Goal: Task Accomplishment & Management: Manage account settings

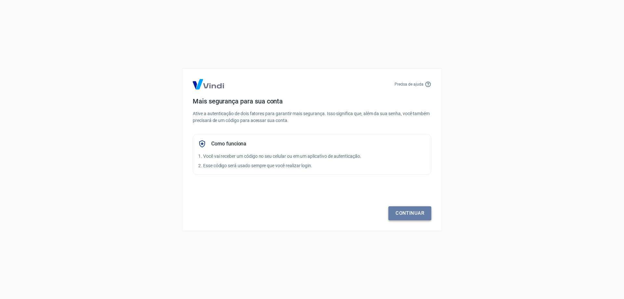
click at [405, 214] on link "Continuar" at bounding box center [410, 213] width 43 height 14
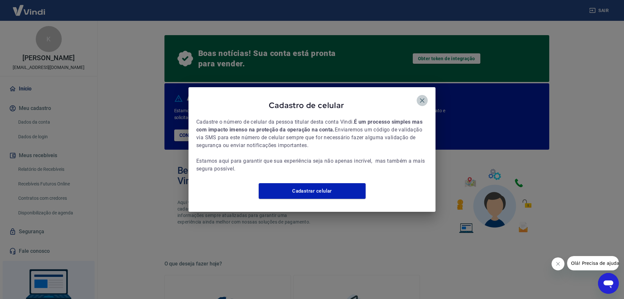
click at [423, 98] on icon "button" at bounding box center [422, 100] width 5 height 5
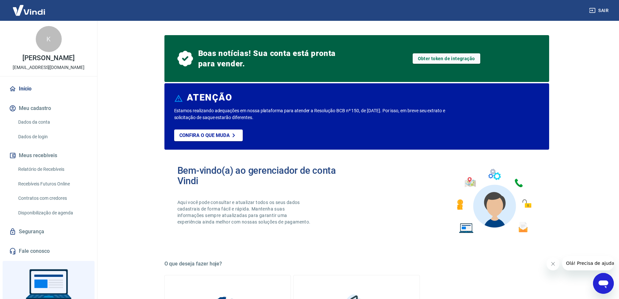
click at [39, 113] on button "Meu cadastro" at bounding box center [49, 108] width 82 height 14
click at [39, 123] on link "Dados da conta" at bounding box center [53, 121] width 74 height 13
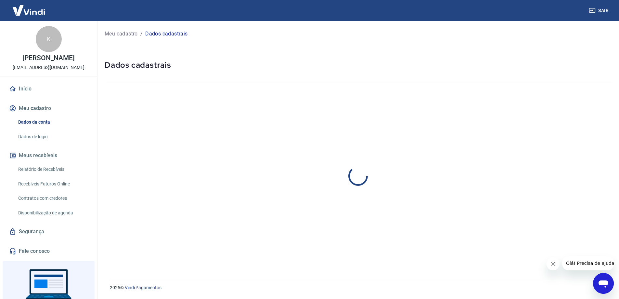
select select "SP"
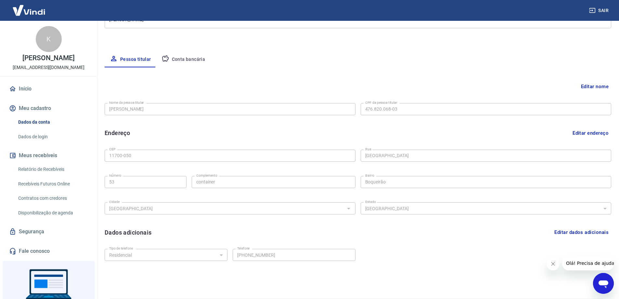
scroll to position [117, 0]
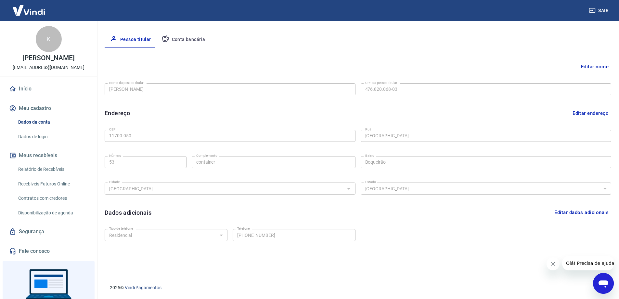
click at [187, 40] on button "Conta bancária" at bounding box center [183, 40] width 54 height 16
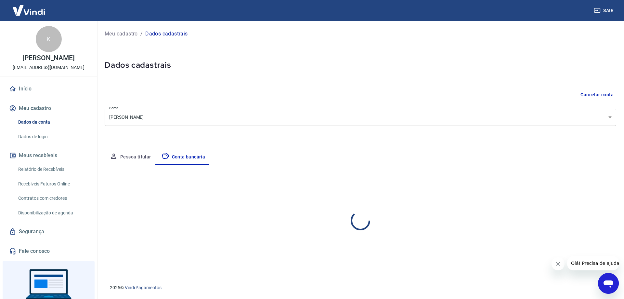
select select "1"
click at [136, 158] on button "Pessoa titular" at bounding box center [131, 157] width 52 height 16
select select "SP"
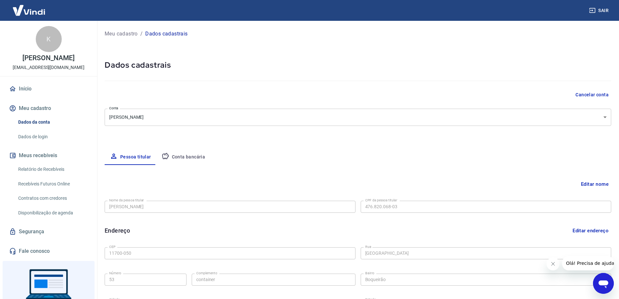
scroll to position [117, 0]
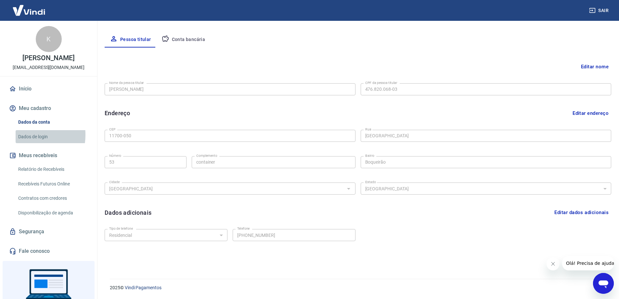
click at [27, 135] on link "Dados de login" at bounding box center [53, 136] width 74 height 13
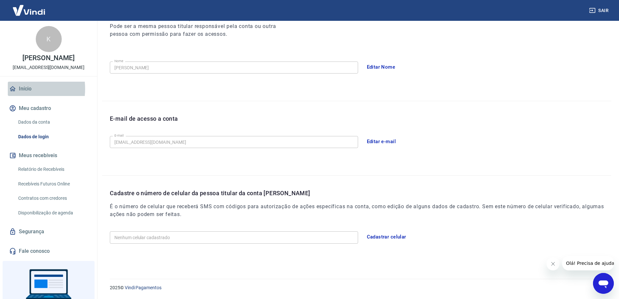
click at [16, 89] on icon at bounding box center [12, 88] width 7 height 7
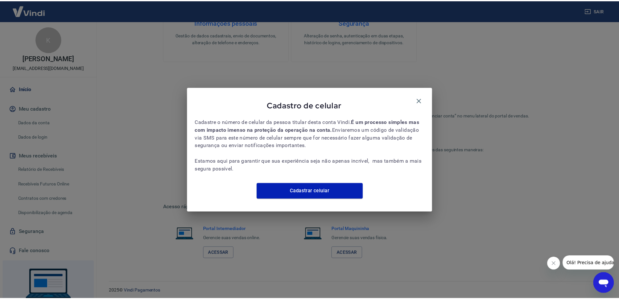
scroll to position [323, 0]
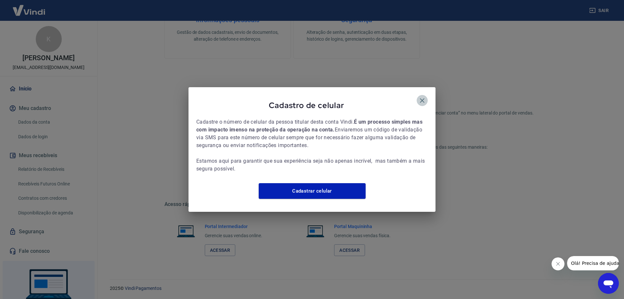
click at [427, 95] on button "button" at bounding box center [422, 100] width 11 height 11
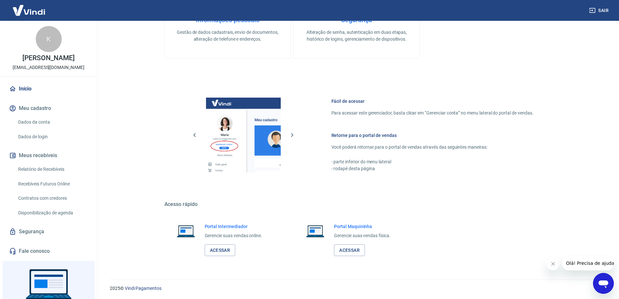
scroll to position [290, 0]
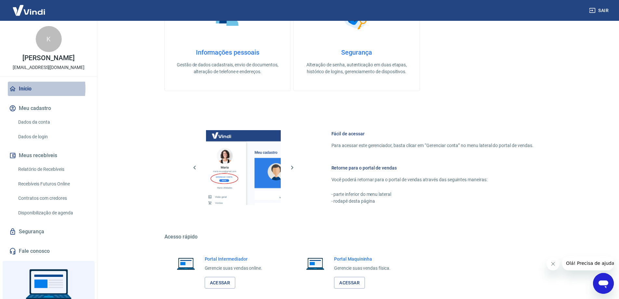
click at [26, 88] on link "Início" at bounding box center [49, 89] width 82 height 14
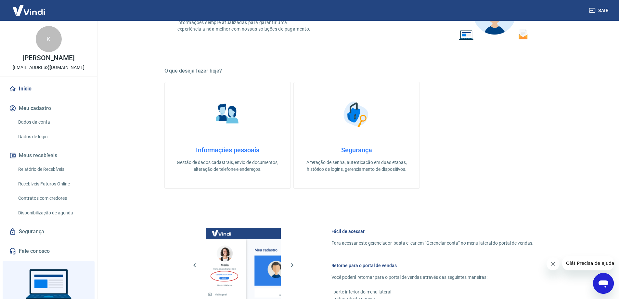
scroll to position [160, 0]
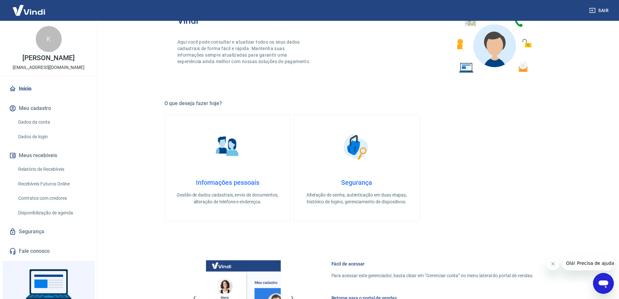
click at [46, 18] on img at bounding box center [29, 10] width 42 height 20
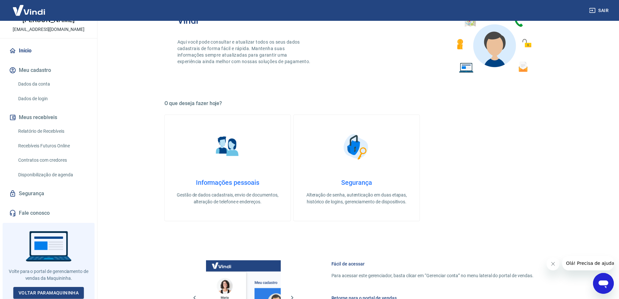
scroll to position [258, 0]
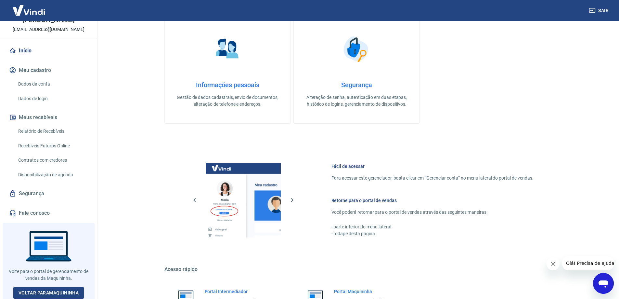
click at [44, 192] on link "Segurança" at bounding box center [49, 193] width 82 height 14
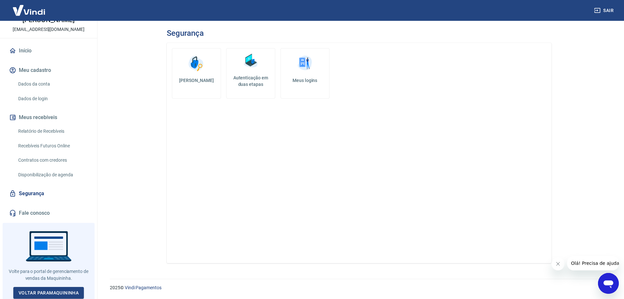
click at [27, 44] on link "Início" at bounding box center [49, 51] width 82 height 14
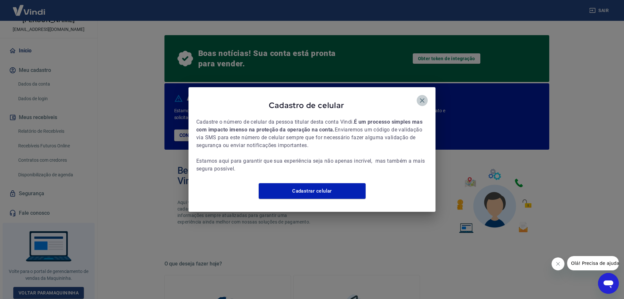
click at [421, 98] on icon "button" at bounding box center [422, 100] width 5 height 5
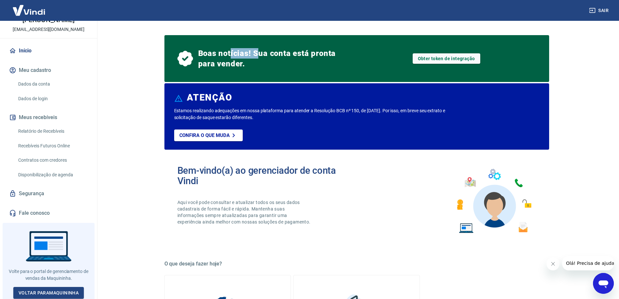
drag, startPoint x: 230, startPoint y: 55, endPoint x: 271, endPoint y: 54, distance: 40.6
click at [260, 54] on span "Boas notícias! Sua conta está pronta para vender." at bounding box center [268, 58] width 140 height 21
click at [271, 54] on span "Boas notícias! Sua conta está pronta para vender." at bounding box center [268, 58] width 140 height 21
click at [431, 60] on link "Obter token de integração" at bounding box center [447, 58] width 68 height 10
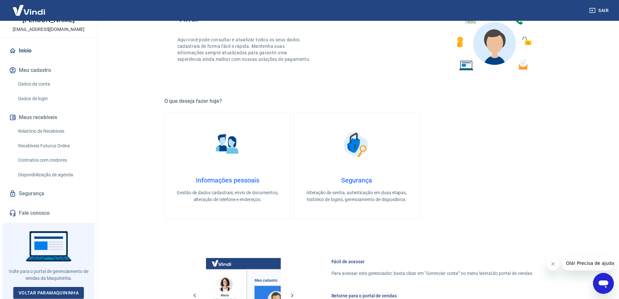
scroll to position [195, 0]
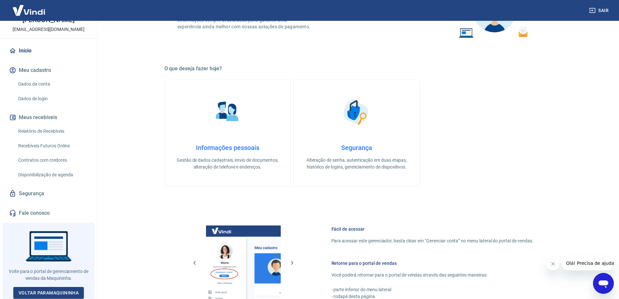
click at [50, 177] on link "Disponibilização de agenda" at bounding box center [53, 174] width 74 height 13
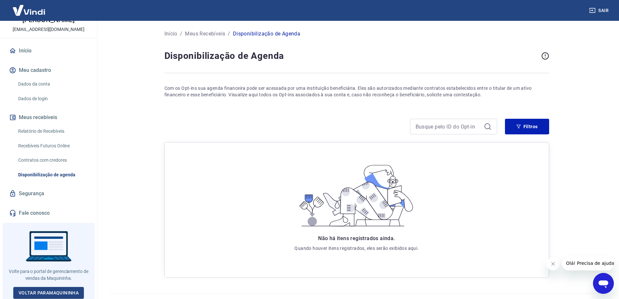
click at [52, 164] on link "Contratos com credores" at bounding box center [53, 159] width 74 height 13
click at [54, 149] on link "Recebíveis Futuros Online" at bounding box center [53, 145] width 74 height 13
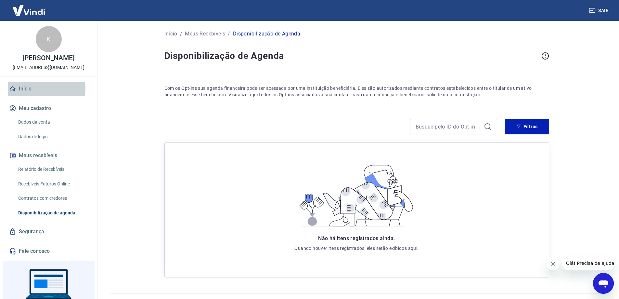
click at [40, 87] on link "Início" at bounding box center [49, 89] width 82 height 14
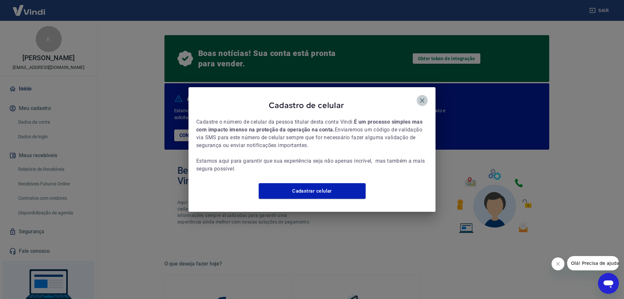
click at [423, 97] on icon "button" at bounding box center [422, 101] width 8 height 8
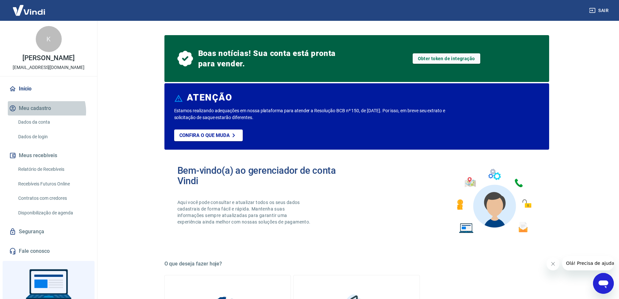
click at [46, 111] on button "Meu cadastro" at bounding box center [49, 108] width 82 height 14
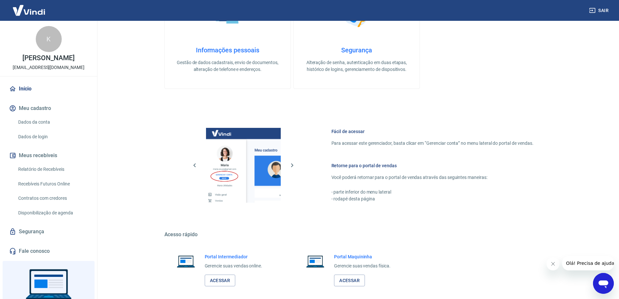
scroll to position [323, 0]
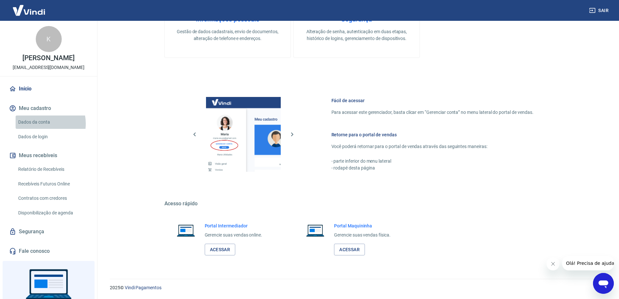
click at [43, 124] on link "Dados da conta" at bounding box center [53, 121] width 74 height 13
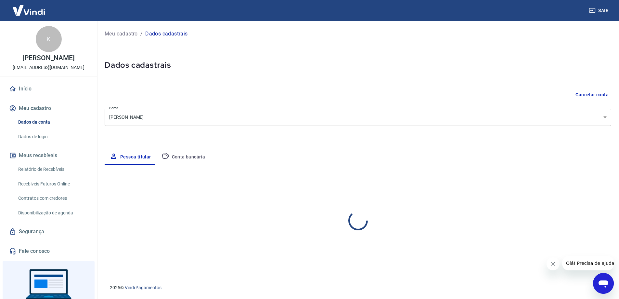
select select "SP"
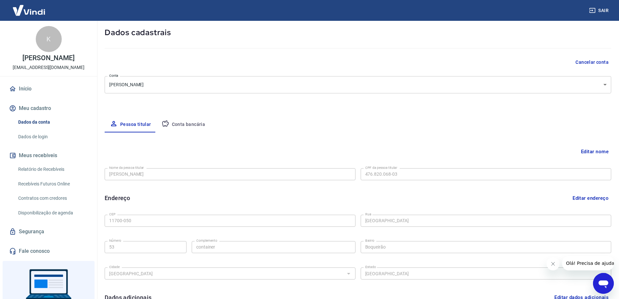
scroll to position [117, 0]
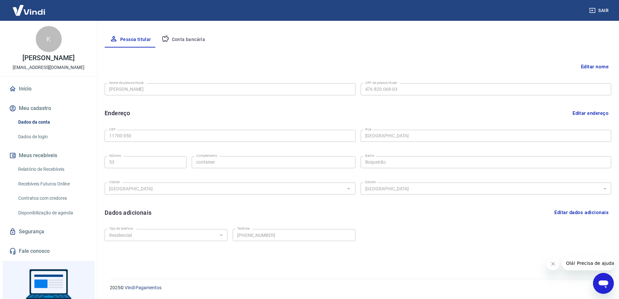
click at [42, 139] on link "Dados de login" at bounding box center [53, 136] width 74 height 13
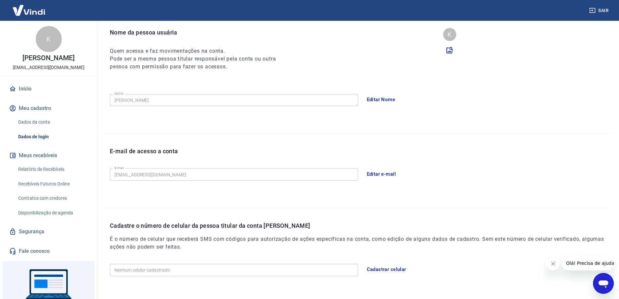
scroll to position [96, 0]
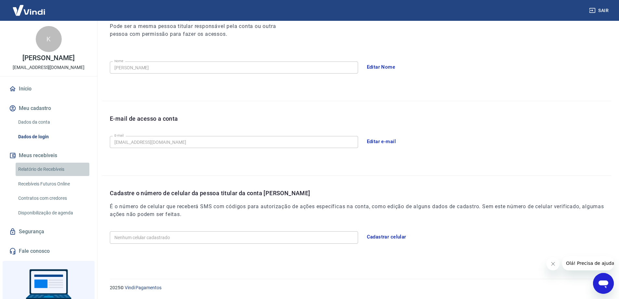
click at [60, 167] on link "Relatório de Recebíveis" at bounding box center [53, 169] width 74 height 13
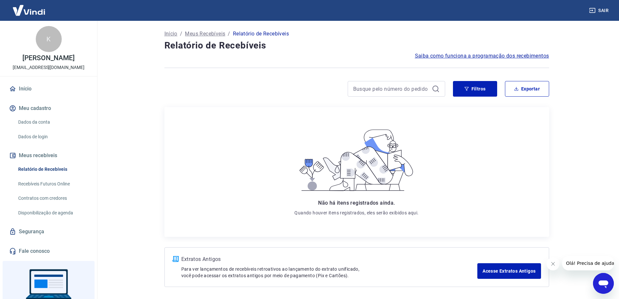
scroll to position [24, 0]
